Goal: Consume media (video, audio): Consume media (video, audio)

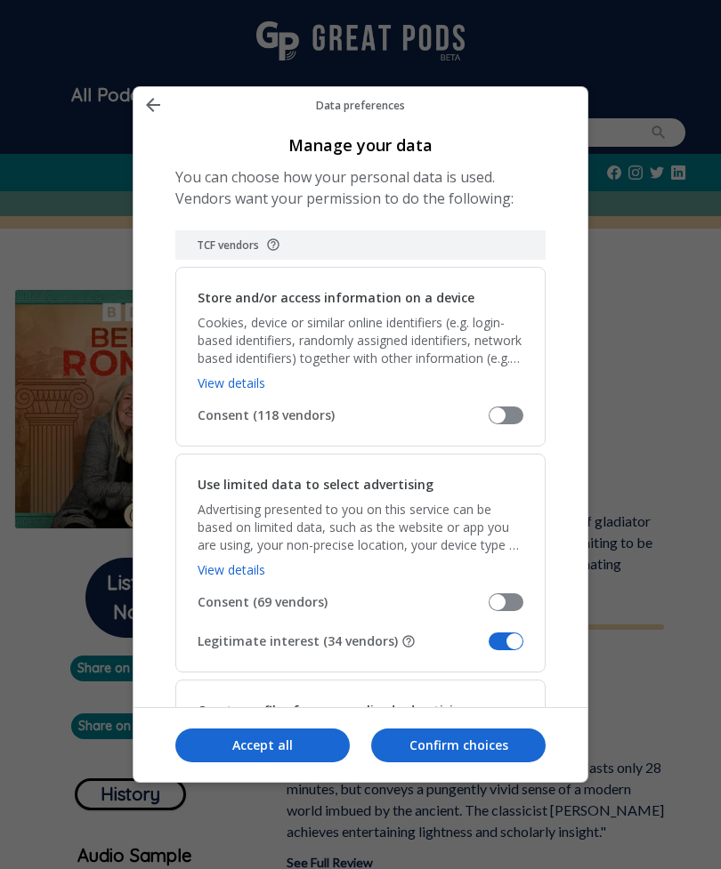
click at [501, 633] on span "Manage your data" at bounding box center [505, 642] width 35 height 18
click at [488, 648] on input "Legitimate interest (34 vendors)" at bounding box center [488, 648] width 0 height 0
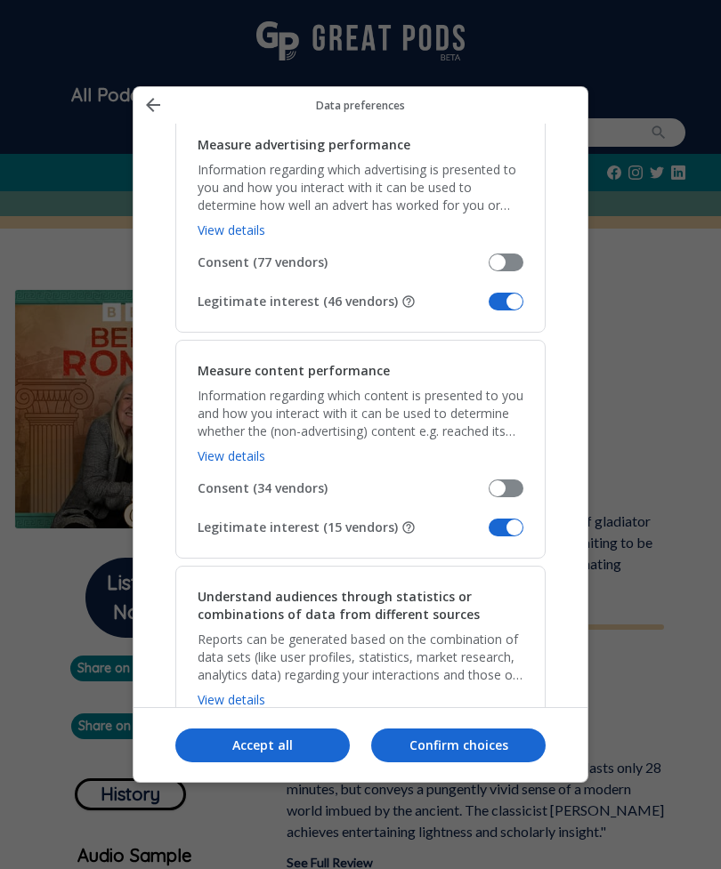
scroll to position [1323, 0]
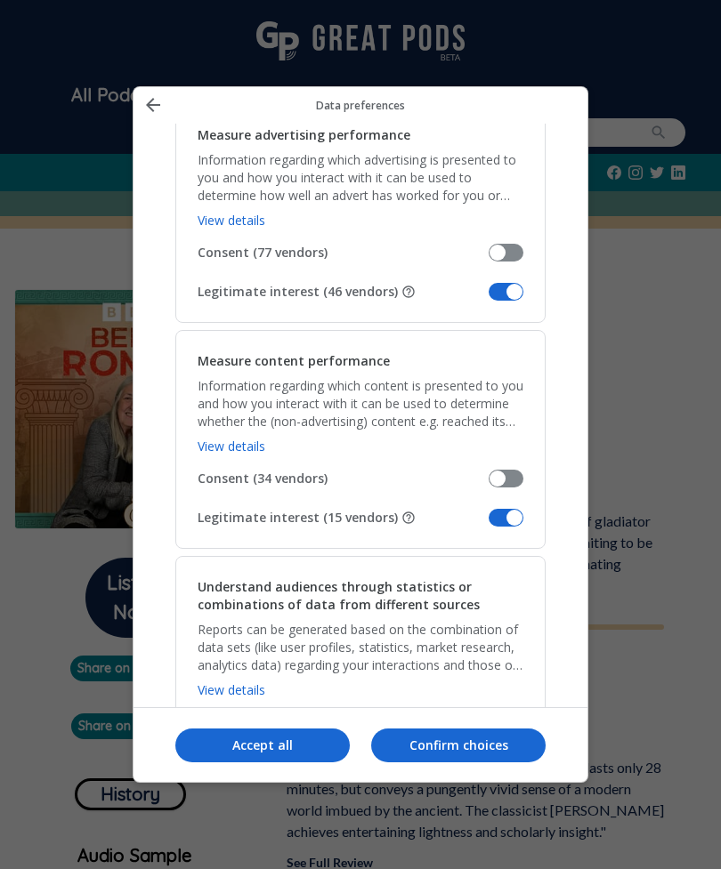
click at [505, 509] on span "Manage your data" at bounding box center [505, 518] width 35 height 18
click at [488, 524] on input "Legitimate interest (15 vendors)" at bounding box center [488, 524] width 0 height 0
click at [508, 283] on span "Manage your data" at bounding box center [505, 292] width 35 height 18
click at [488, 298] on input "Legitimate interest (46 vendors)" at bounding box center [488, 298] width 0 height 0
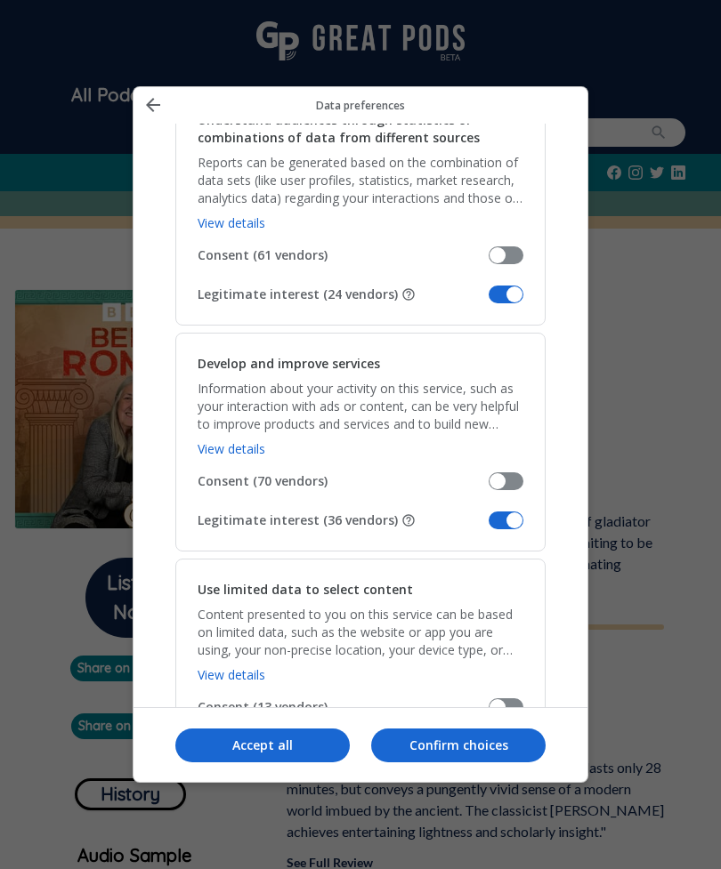
scroll to position [1880, 0]
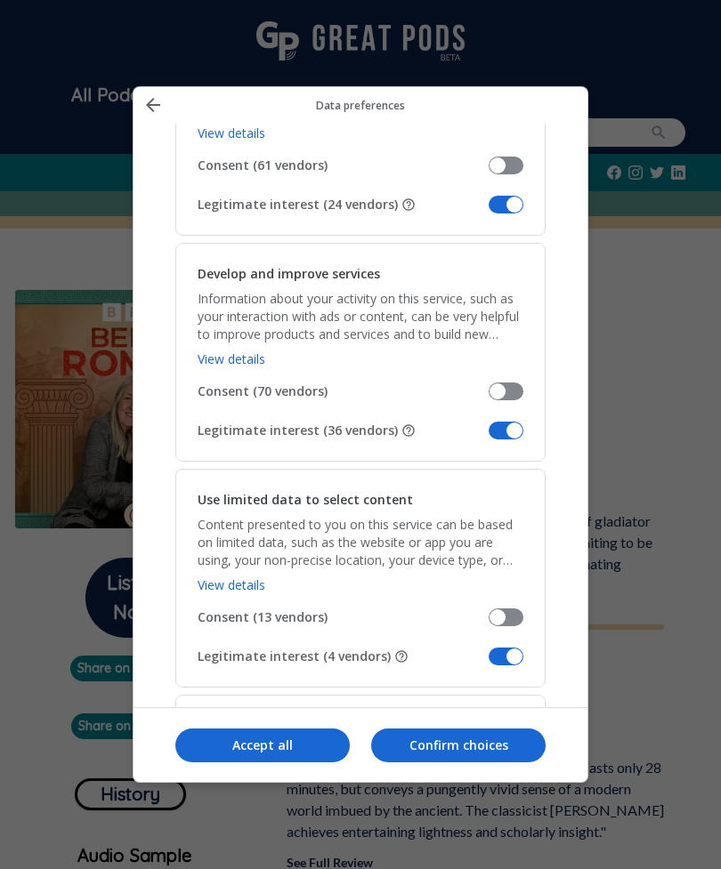
click at [516, 196] on span "Manage your data" at bounding box center [505, 205] width 35 height 18
click at [488, 211] on input "Legitimate interest (24 vendors)" at bounding box center [488, 211] width 0 height 0
click at [505, 422] on span "Manage your data" at bounding box center [505, 431] width 35 height 18
click at [488, 437] on input "Legitimate interest (36 vendors)" at bounding box center [488, 437] width 0 height 0
click at [505, 648] on span "Manage your data" at bounding box center [505, 657] width 35 height 18
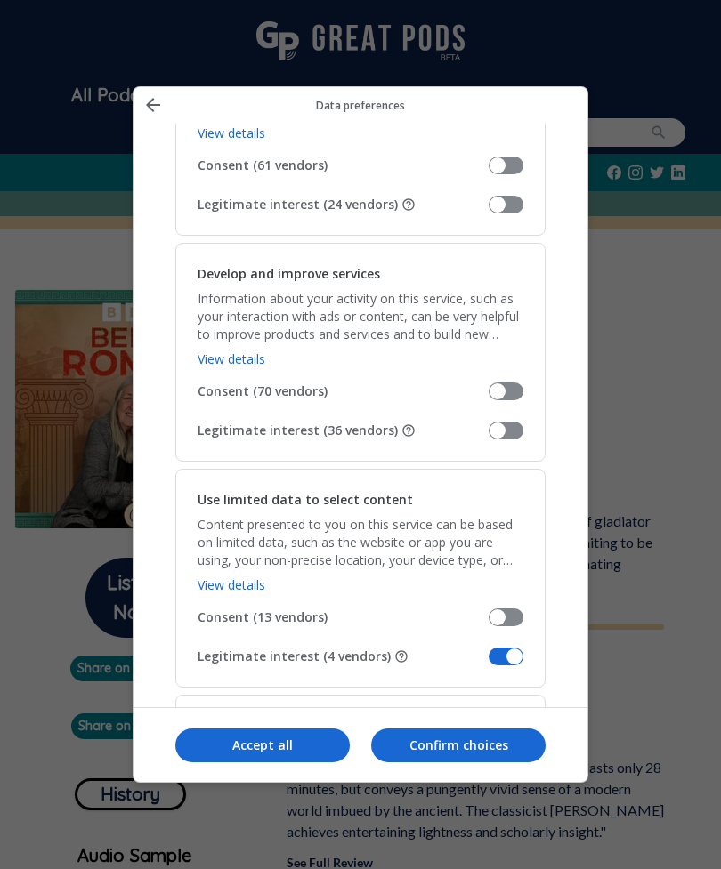
click at [488, 663] on input "Legitimate interest (4 vendors)" at bounding box center [488, 663] width 0 height 0
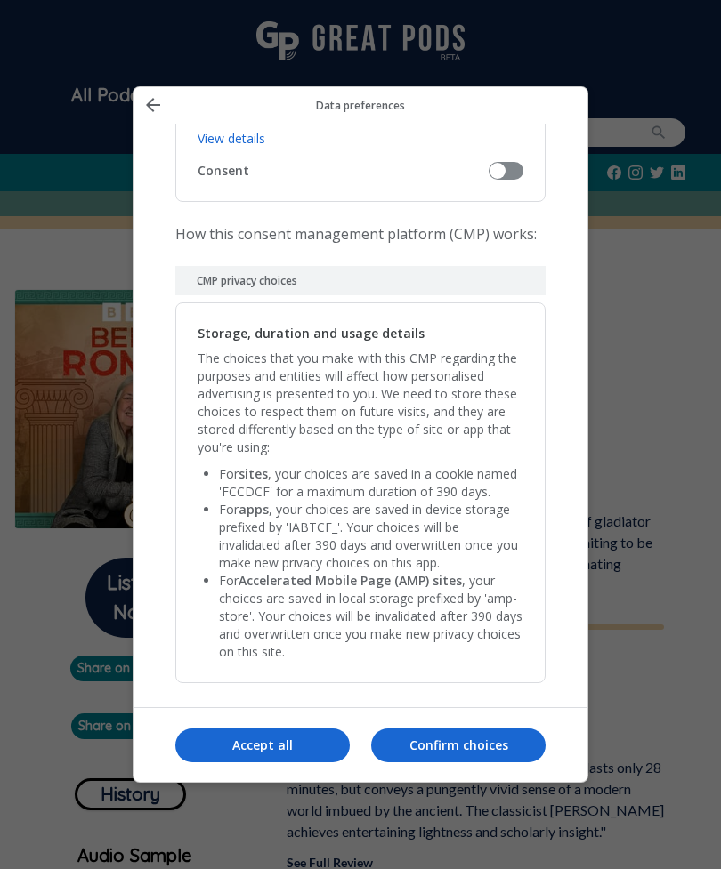
scroll to position [3534, 0]
click at [439, 755] on p "Confirm choices" at bounding box center [458, 746] width 174 height 18
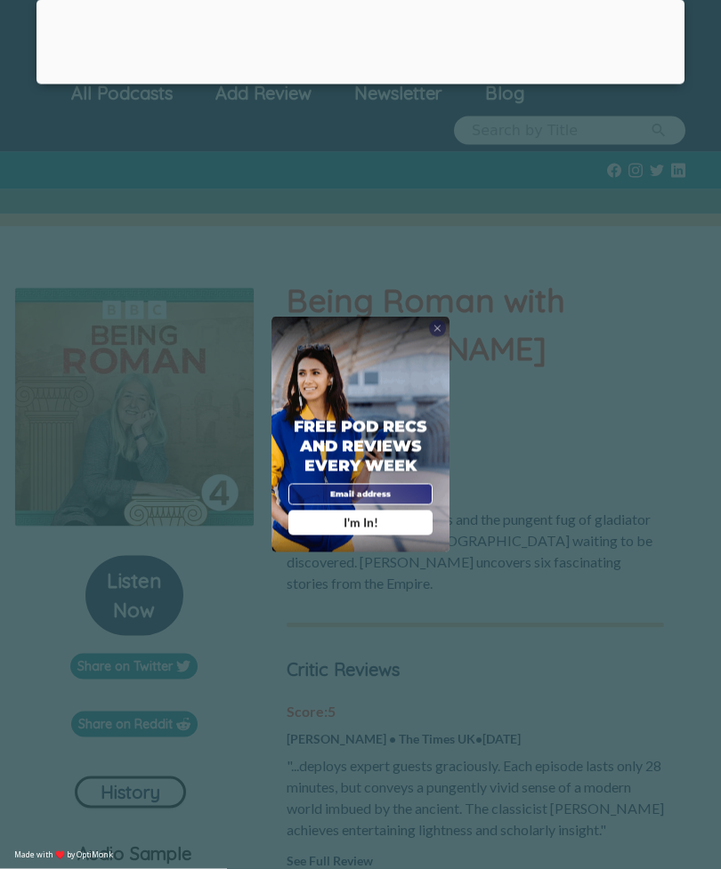
scroll to position [28, 0]
click at [437, 335] on span "X" at bounding box center [437, 329] width 8 height 12
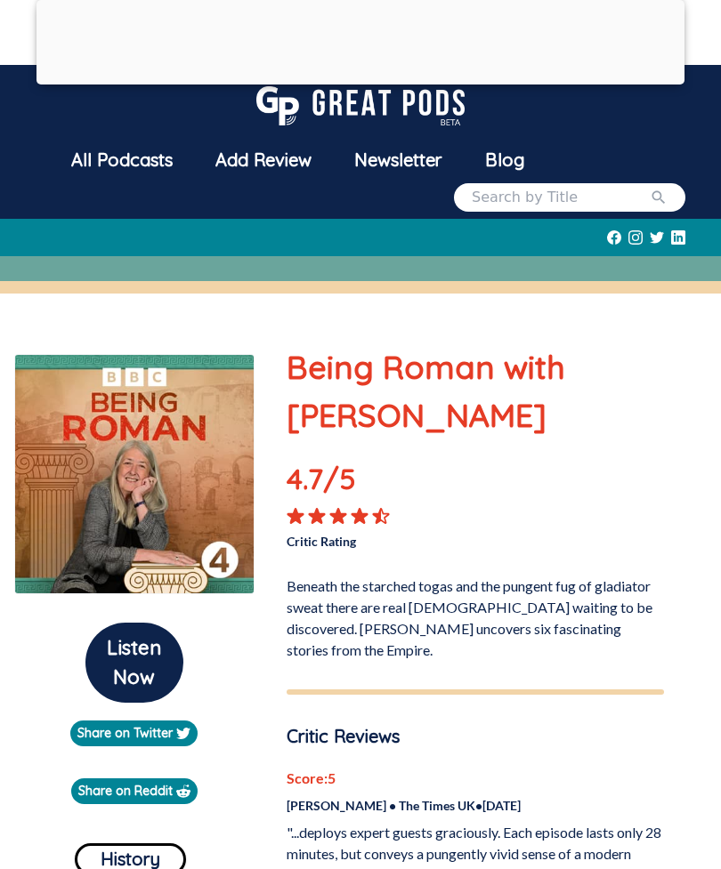
scroll to position [0, 0]
